Goal: Task Accomplishment & Management: Manage account settings

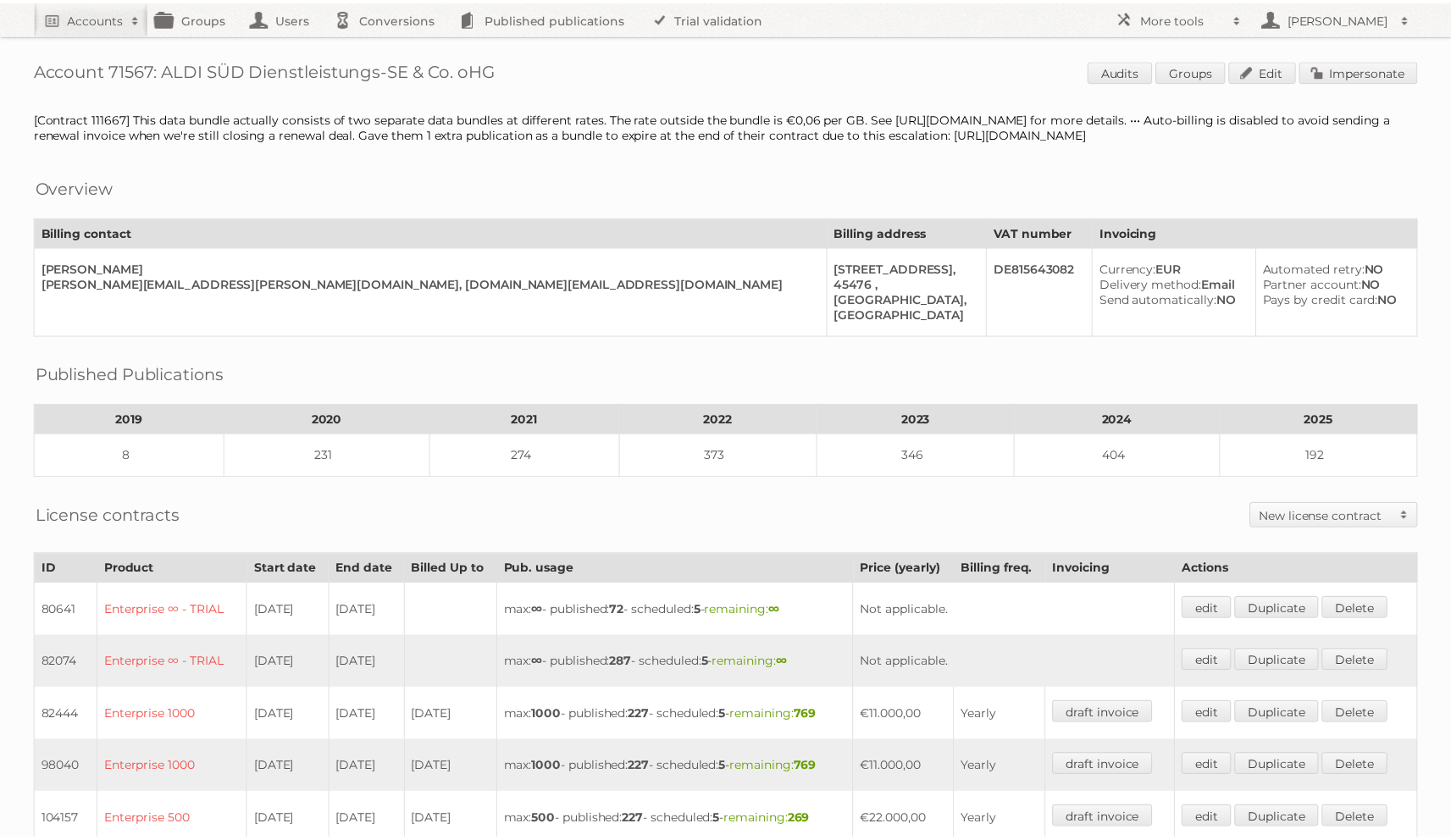
scroll to position [1013, 0]
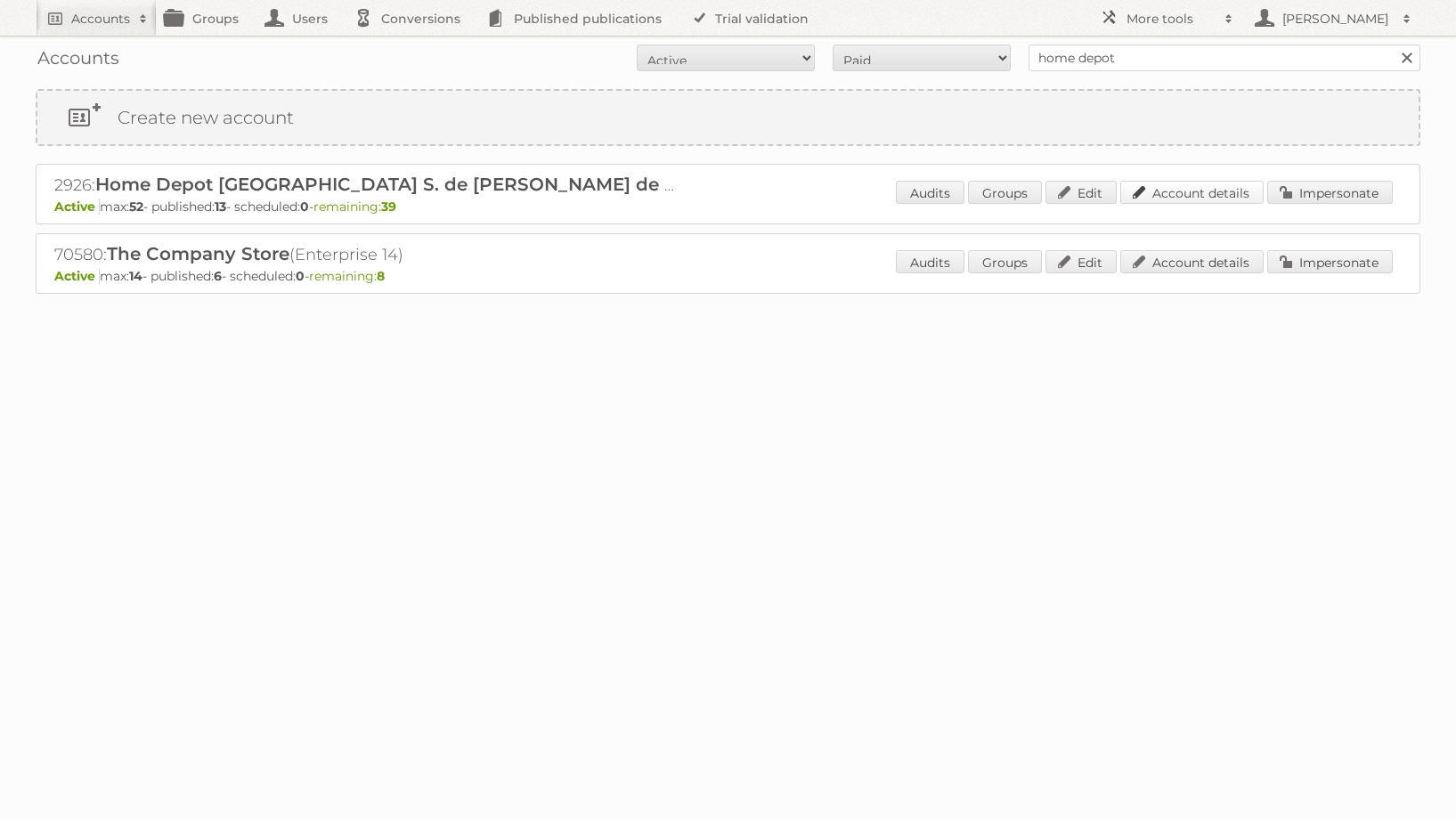
click at [1170, 191] on link "Account details" at bounding box center [1192, 192] width 143 height 23
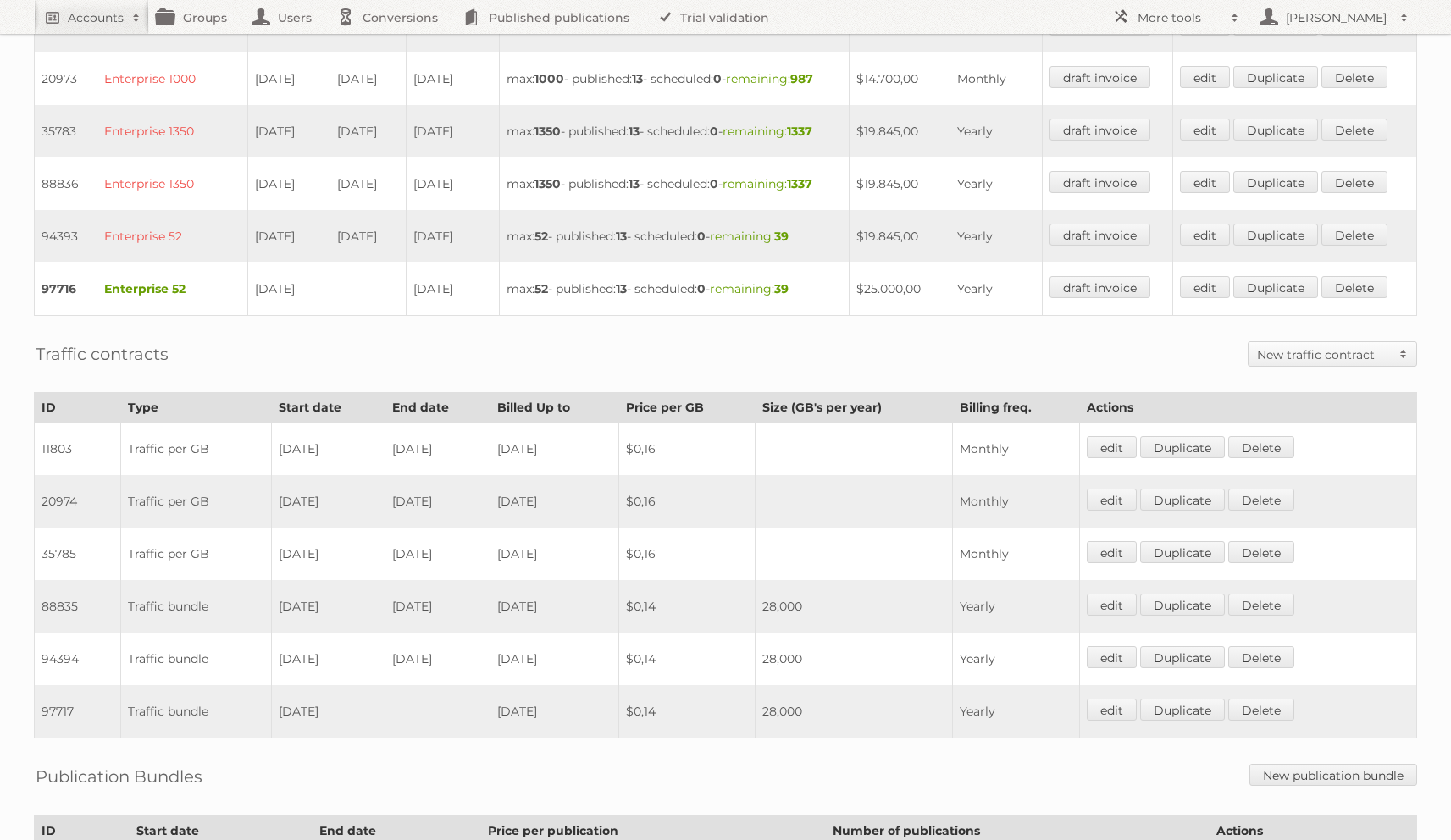
scroll to position [626, 0]
